Goal: Task Accomplishment & Management: Use online tool/utility

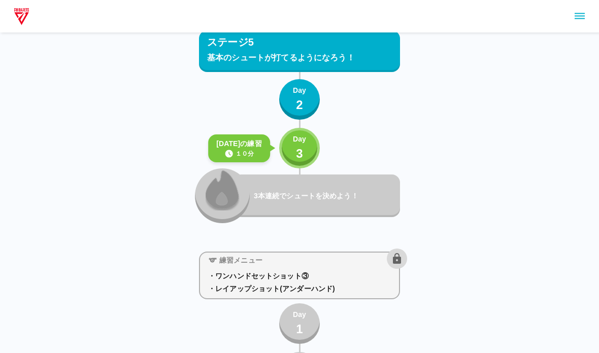
scroll to position [4622, 0]
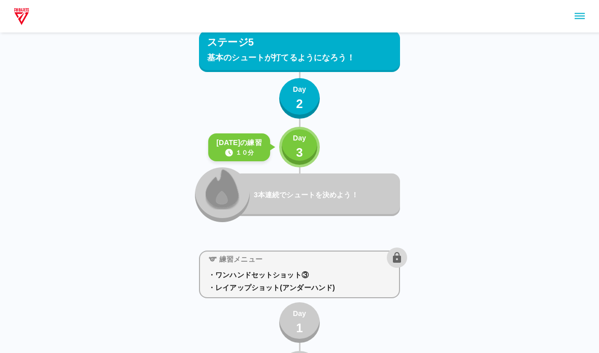
click at [297, 142] on p "Day" at bounding box center [299, 138] width 13 height 11
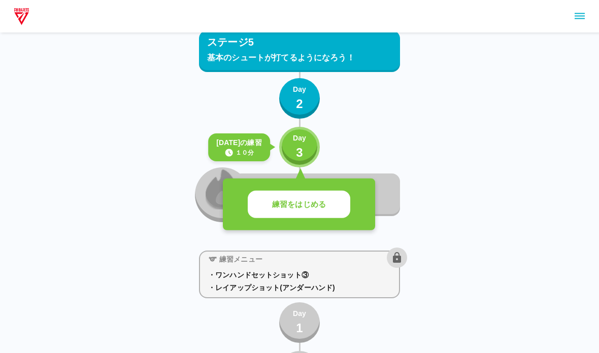
click at [335, 204] on button "練習をはじめる" at bounding box center [299, 205] width 103 height 28
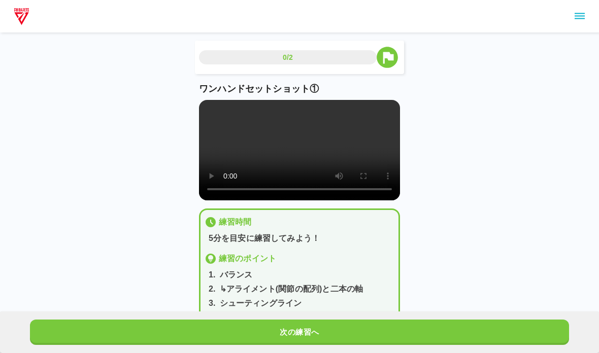
click at [357, 157] on video at bounding box center [299, 150] width 201 height 100
click at [253, 150] on video at bounding box center [299, 150] width 201 height 100
click at [212, 111] on video at bounding box center [299, 150] width 201 height 100
click at [51, 323] on button "次の練習へ" at bounding box center [299, 332] width 539 height 25
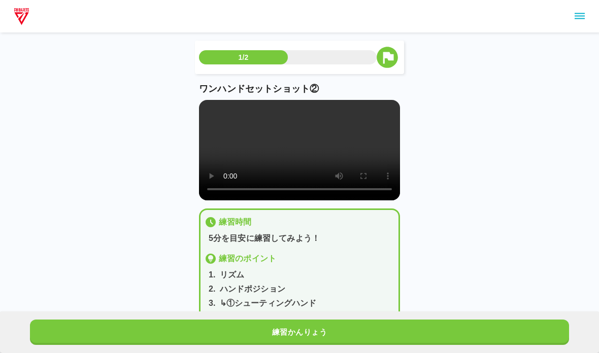
click at [201, 111] on video at bounding box center [299, 150] width 201 height 100
click at [52, 326] on button "練習かんりょう" at bounding box center [299, 332] width 539 height 25
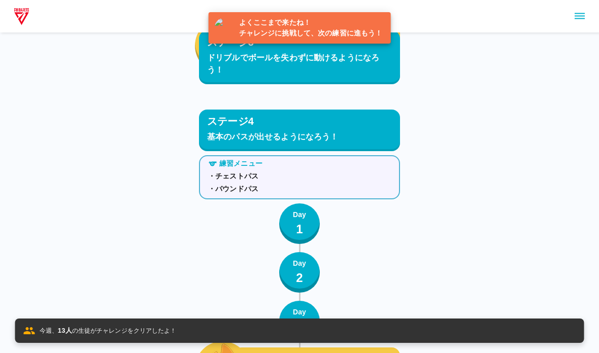
scroll to position [4644, 0]
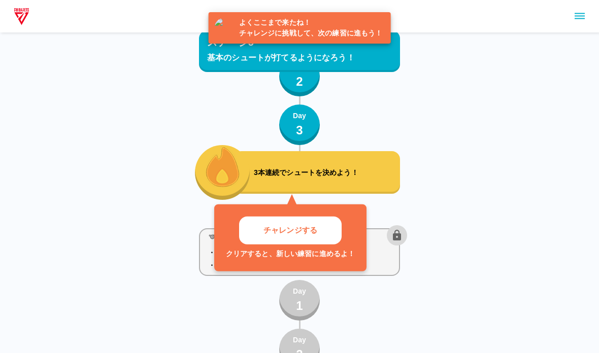
click at [317, 229] on p "チャレンジする" at bounding box center [290, 231] width 54 height 12
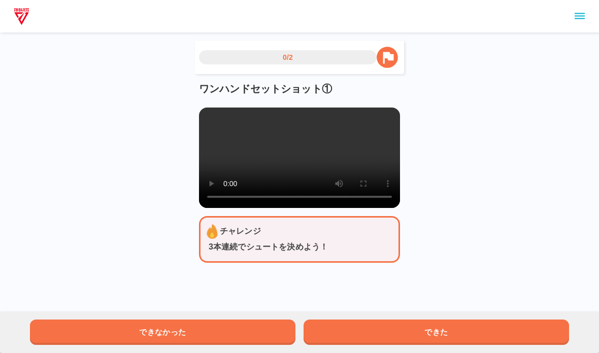
click at [247, 173] on video at bounding box center [299, 158] width 201 height 100
click at [241, 187] on video at bounding box center [299, 158] width 201 height 100
click at [212, 120] on video at bounding box center [299, 158] width 201 height 100
click at [361, 332] on button "できた" at bounding box center [435, 332] width 265 height 25
click at [200, 117] on video at bounding box center [299, 158] width 201 height 100
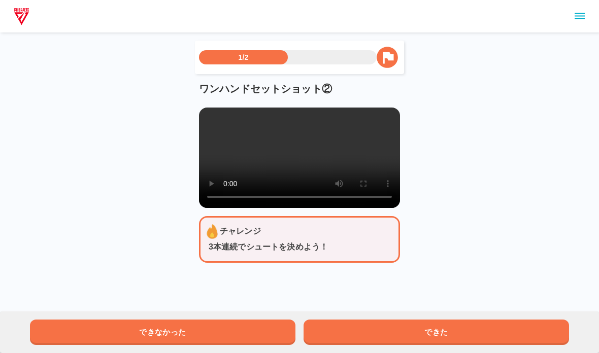
click at [327, 324] on button "できた" at bounding box center [435, 332] width 265 height 25
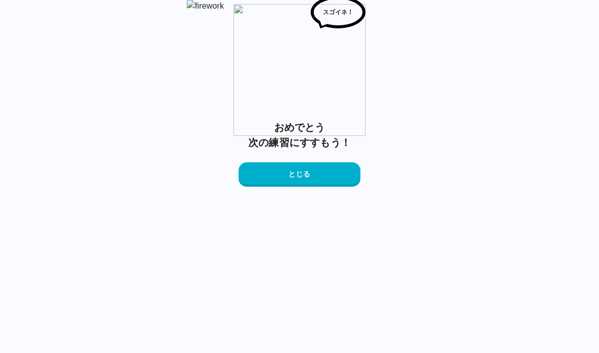
click at [271, 187] on button "とじる" at bounding box center [299, 174] width 122 height 24
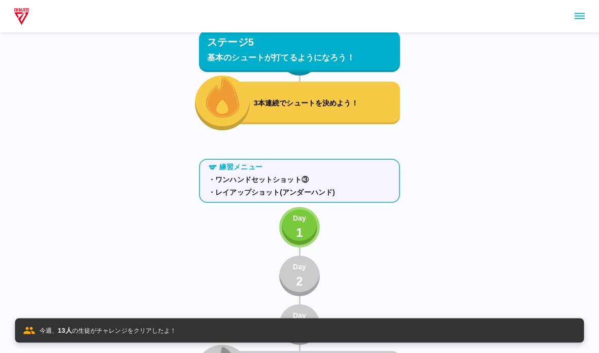
scroll to position [4712, 0]
